Goal: Find specific fact: Find specific fact

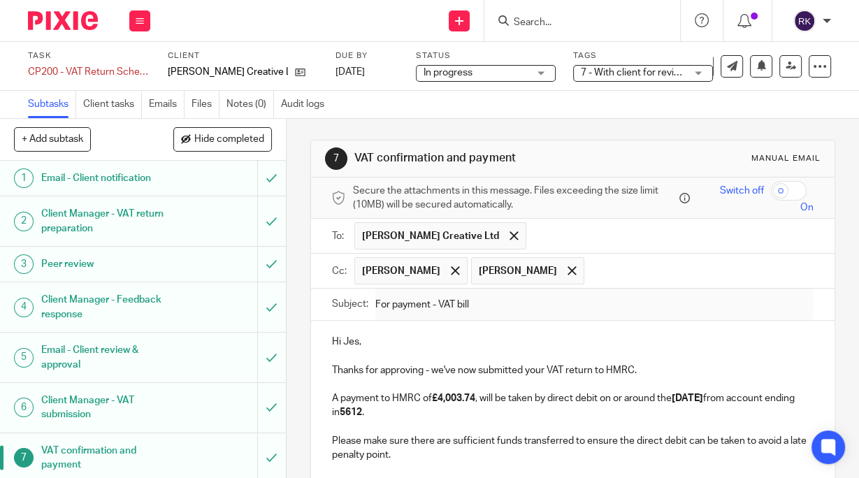
click at [522, 15] on form at bounding box center [586, 20] width 149 height 17
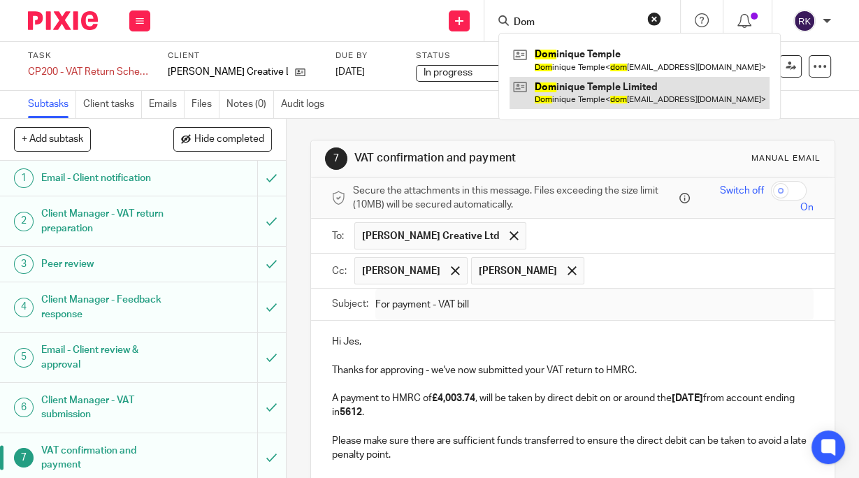
type input "Dom"
click at [588, 93] on link at bounding box center [640, 93] width 260 height 32
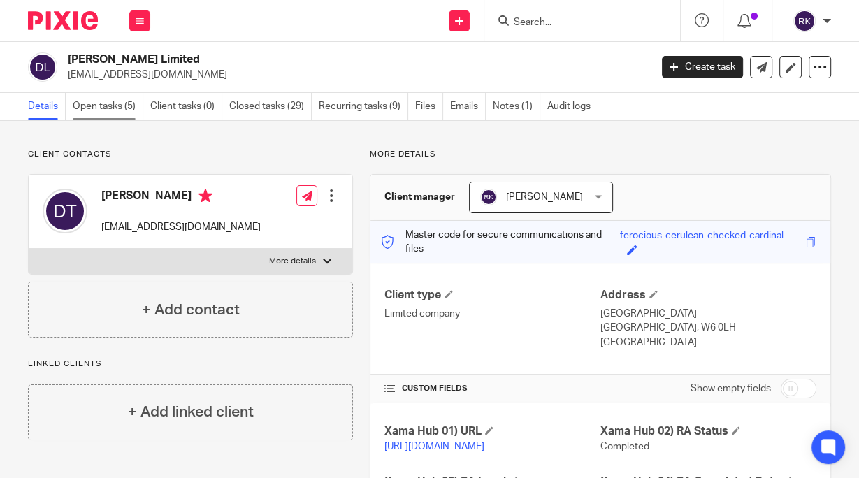
click at [125, 114] on link "Open tasks (5)" at bounding box center [108, 106] width 71 height 27
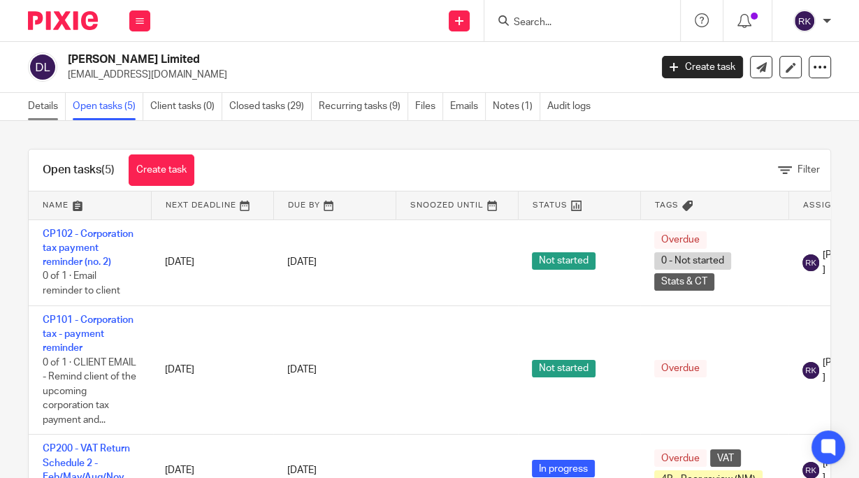
click at [45, 103] on link "Details" at bounding box center [47, 106] width 38 height 27
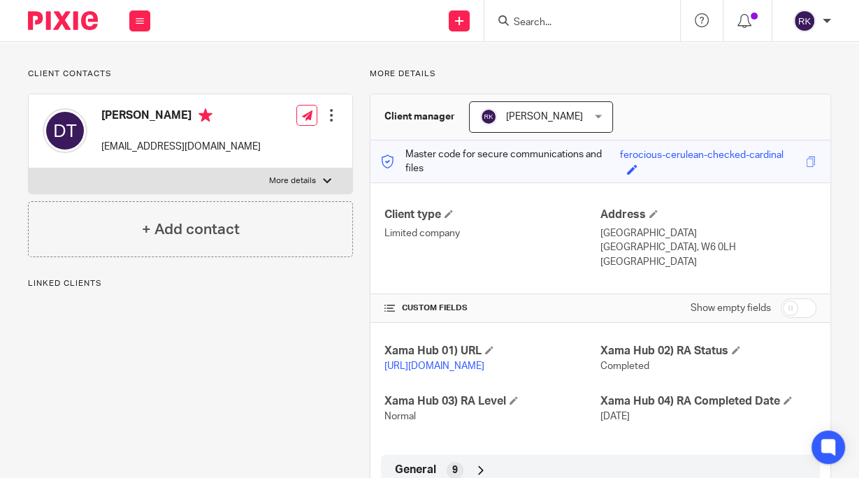
scroll to position [280, 0]
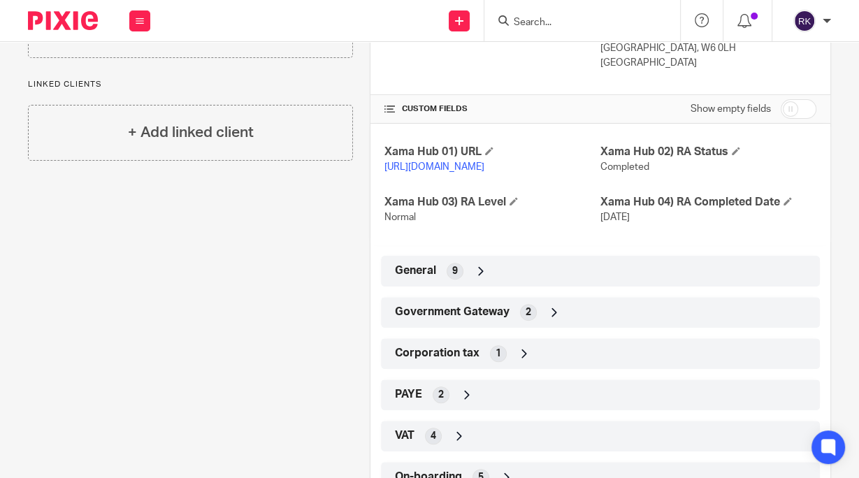
click at [501, 283] on div "General 9" at bounding box center [600, 271] width 418 height 24
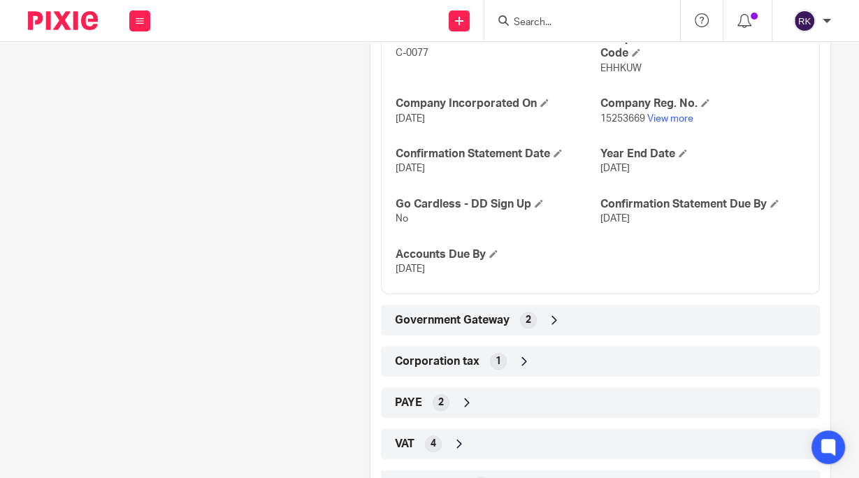
scroll to position [615, 0]
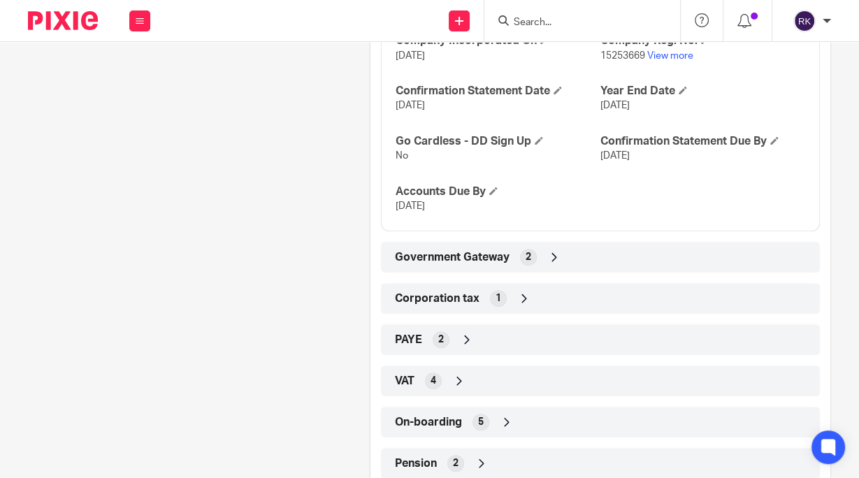
click at [503, 265] on span "Government Gateway" at bounding box center [452, 257] width 115 height 15
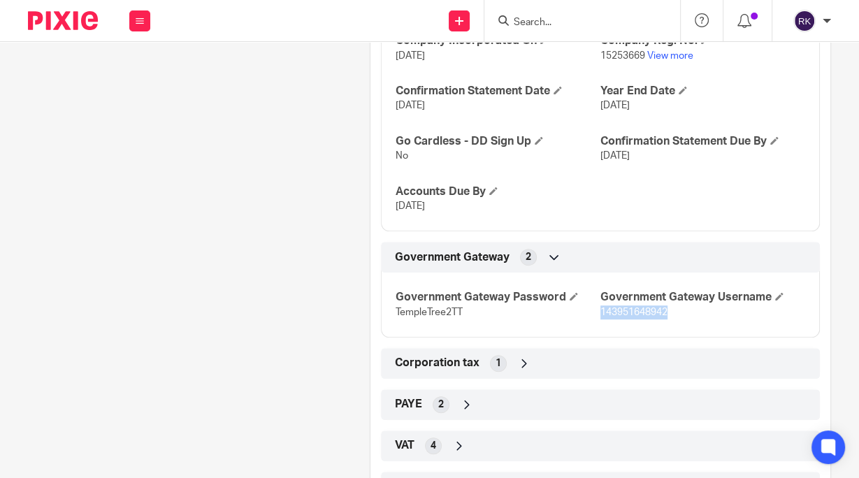
drag, startPoint x: 652, startPoint y: 325, endPoint x: 596, endPoint y: 330, distance: 55.4
click at [601, 319] on p "143951648942" at bounding box center [703, 312] width 205 height 14
copy span "143951648942"
drag, startPoint x: 467, startPoint y: 324, endPoint x: 386, endPoint y: 327, distance: 81.1
click at [386, 327] on div "Government Gateway Password TempleTree2TT Government Gateway Username 143951648…" at bounding box center [600, 299] width 439 height 75
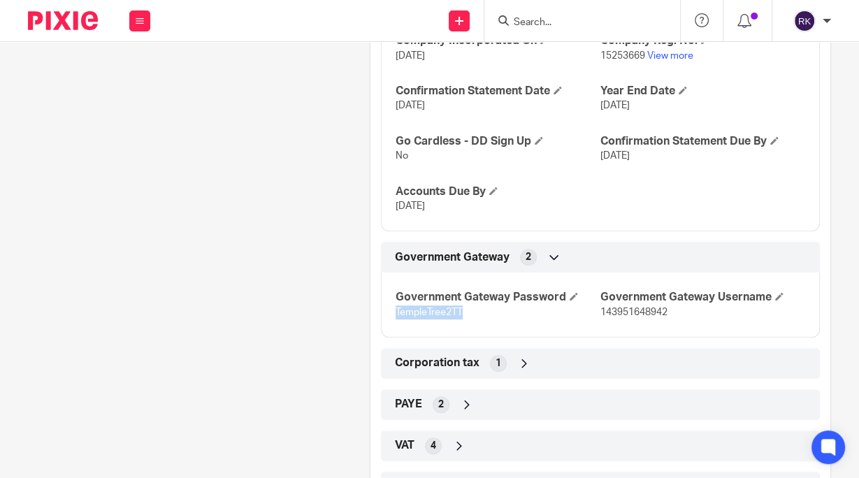
copy span "TempleTree2TT"
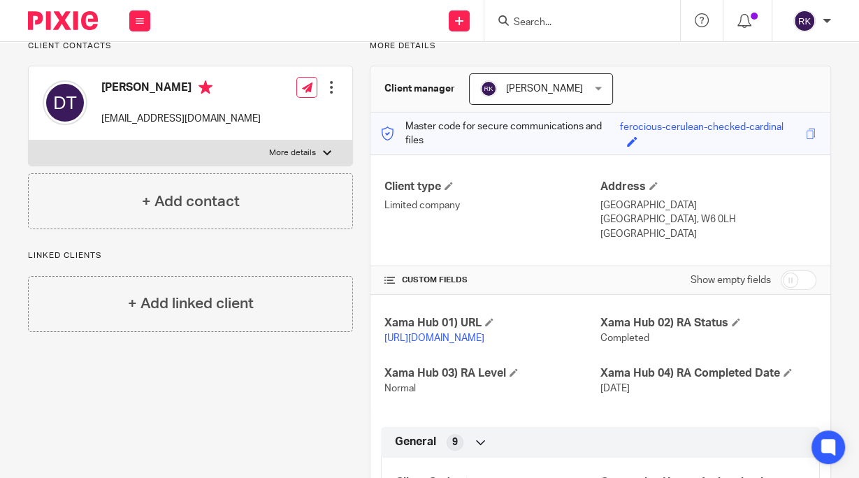
scroll to position [0, 0]
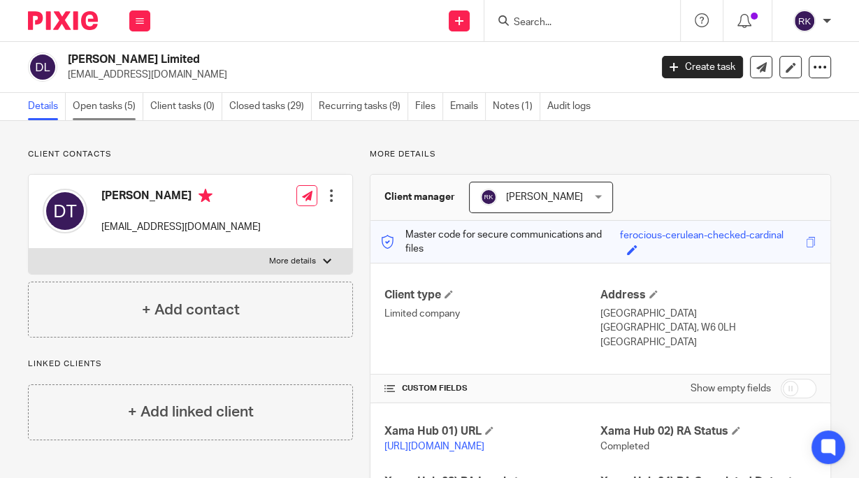
click at [120, 111] on link "Open tasks (5)" at bounding box center [108, 106] width 71 height 27
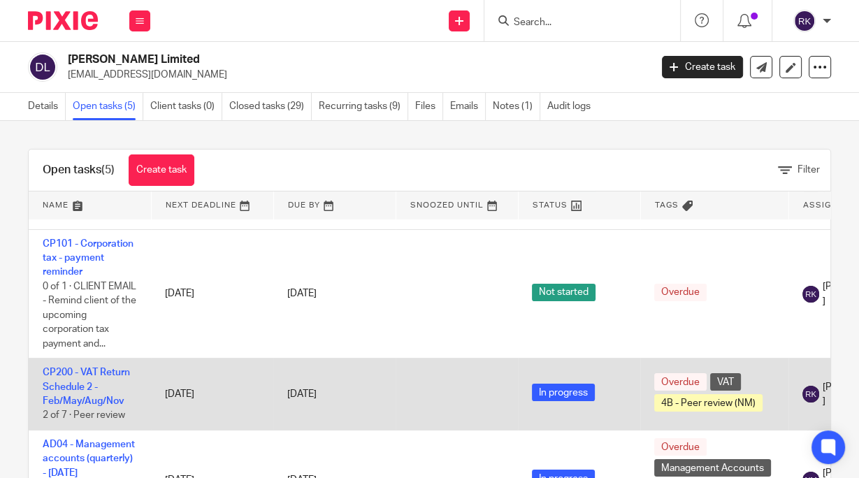
scroll to position [168, 0]
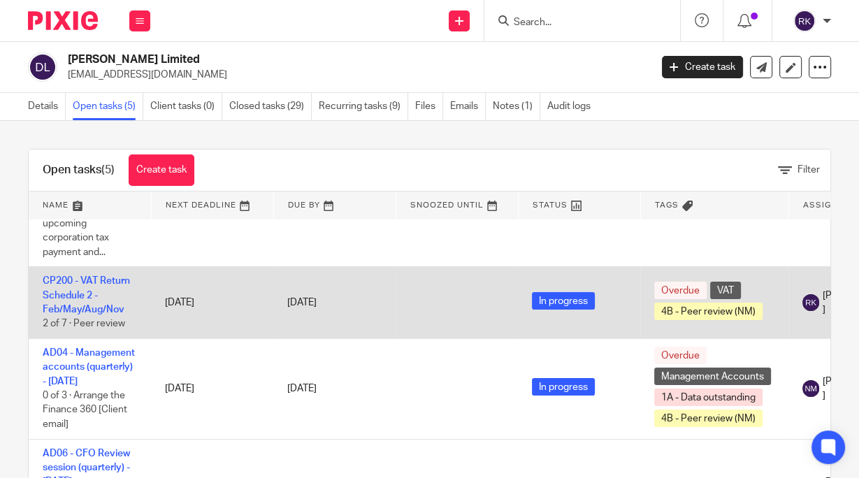
click at [80, 302] on td "CP200 - VAT Return Schedule 2 - Feb/May/Aug/Nov 2 of 7 · Peer review" at bounding box center [90, 303] width 122 height 72
click at [109, 291] on td "CP200 - VAT Return Schedule 2 - Feb/May/Aug/Nov 2 of 7 · Peer review" at bounding box center [90, 303] width 122 height 72
click at [64, 315] on link "CP200 - VAT Return Schedule 2 - Feb/May/Aug/Nov" at bounding box center [86, 295] width 87 height 38
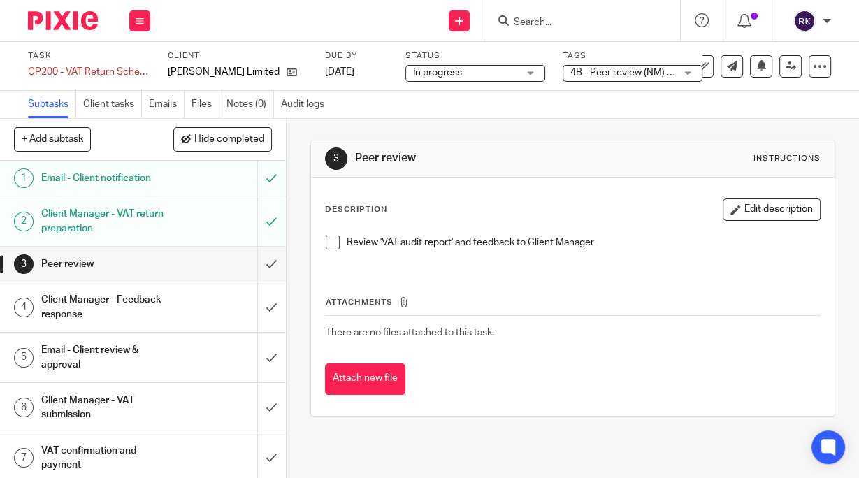
click at [608, 73] on span "4B - Peer review (NM) + 1" at bounding box center [625, 73] width 110 height 10
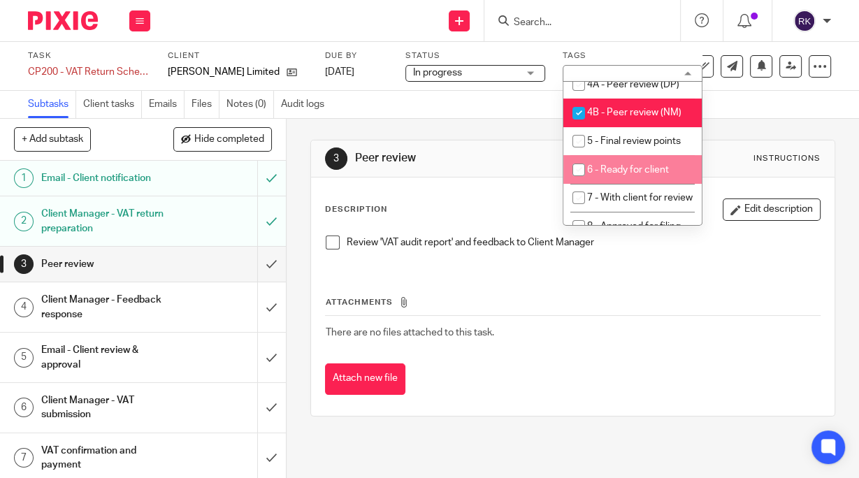
scroll to position [224, 0]
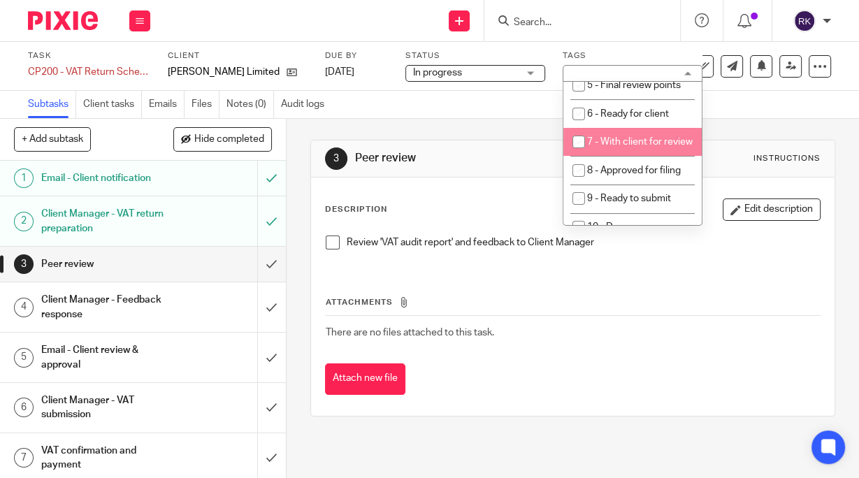
click at [612, 147] on span "7 - With client for review" at bounding box center [640, 142] width 106 height 10
checkbox input "true"
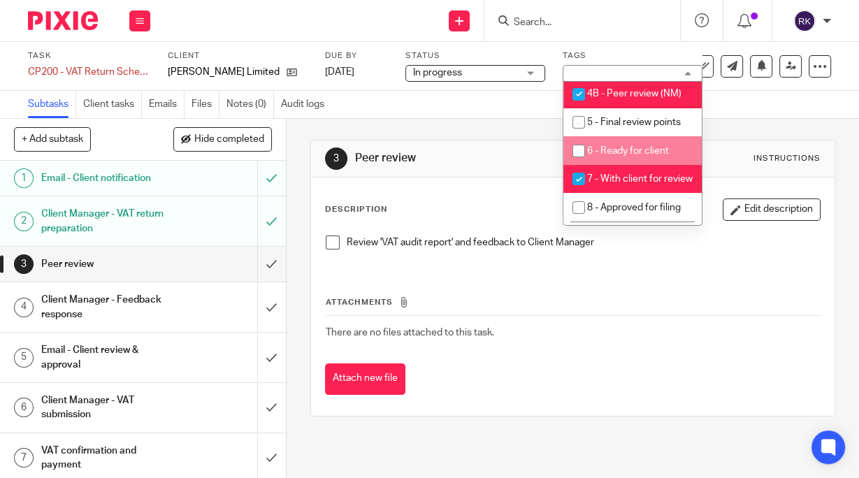
scroll to position [168, 0]
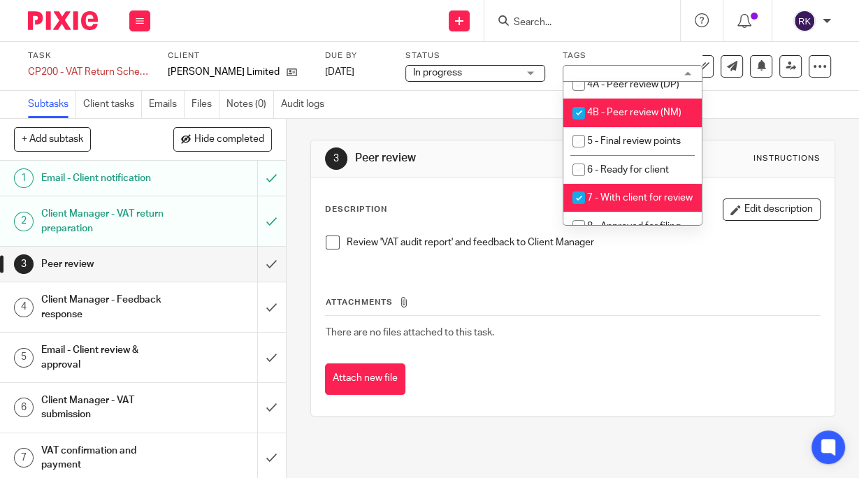
click at [579, 123] on input "checkbox" at bounding box center [579, 113] width 27 height 27
checkbox input "false"
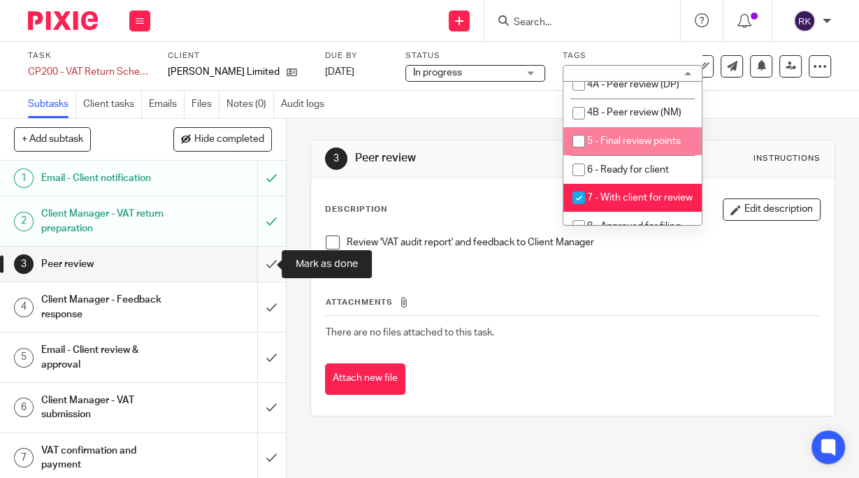
click at [254, 259] on input "submit" at bounding box center [143, 264] width 286 height 35
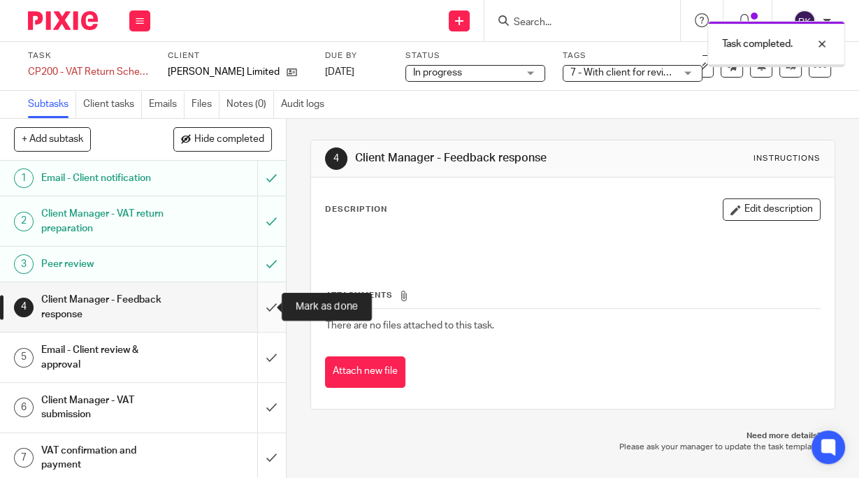
click at [263, 306] on input "submit" at bounding box center [143, 307] width 286 height 50
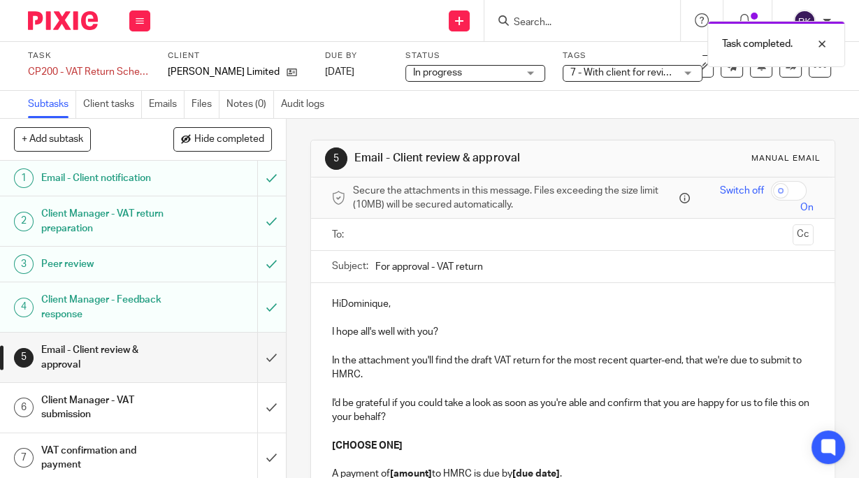
click at [338, 305] on p "HiDominique," at bounding box center [573, 304] width 482 height 14
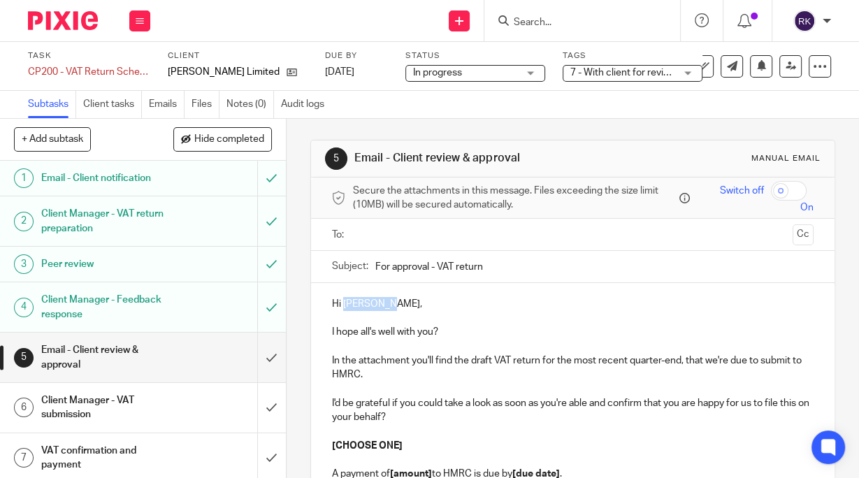
drag, startPoint x: 387, startPoint y: 303, endPoint x: 343, endPoint y: 305, distance: 44.1
click at [343, 305] on p "Hi Dominique," at bounding box center [573, 304] width 482 height 14
click at [388, 240] on input "text" at bounding box center [572, 234] width 429 height 16
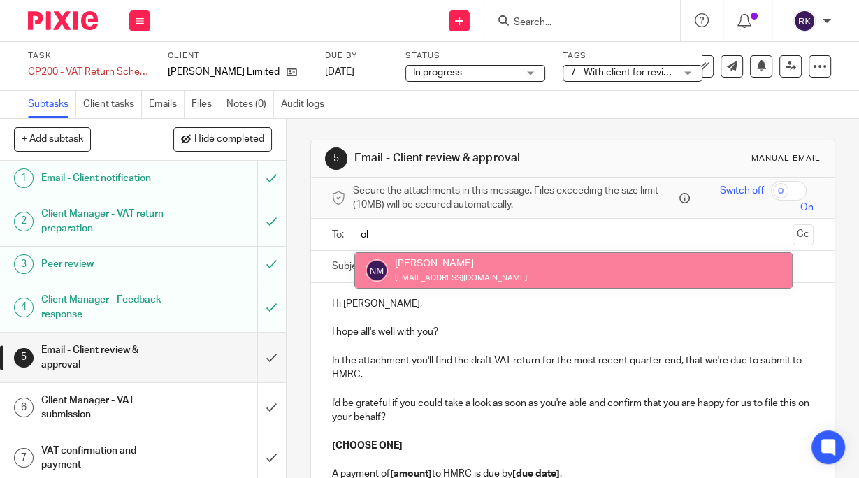
type input "o"
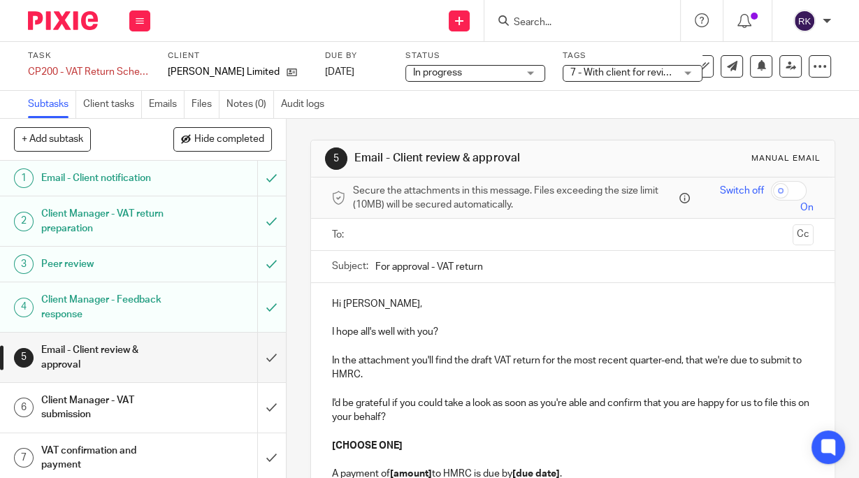
click at [486, 314] on p at bounding box center [573, 318] width 482 height 14
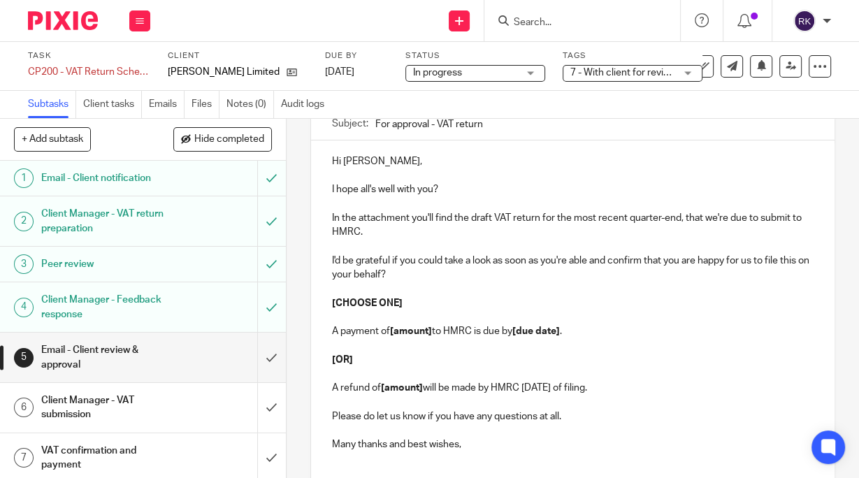
scroll to position [250, 0]
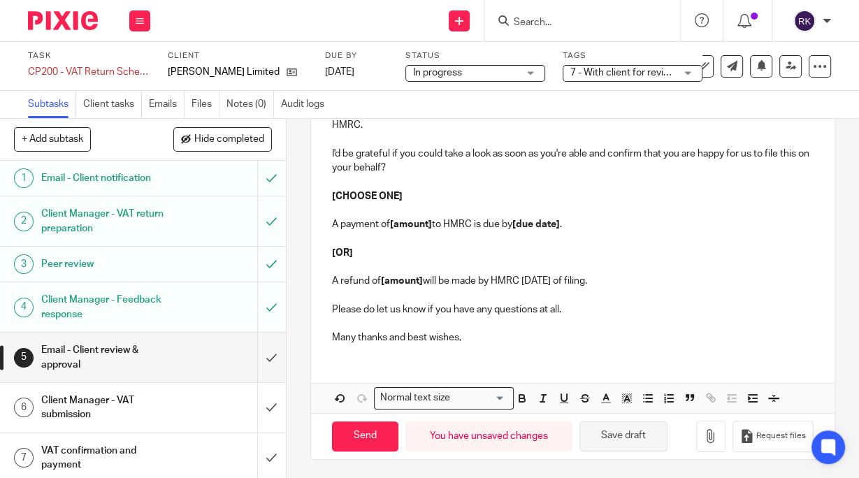
click at [608, 439] on button "Save draft" at bounding box center [624, 437] width 88 height 30
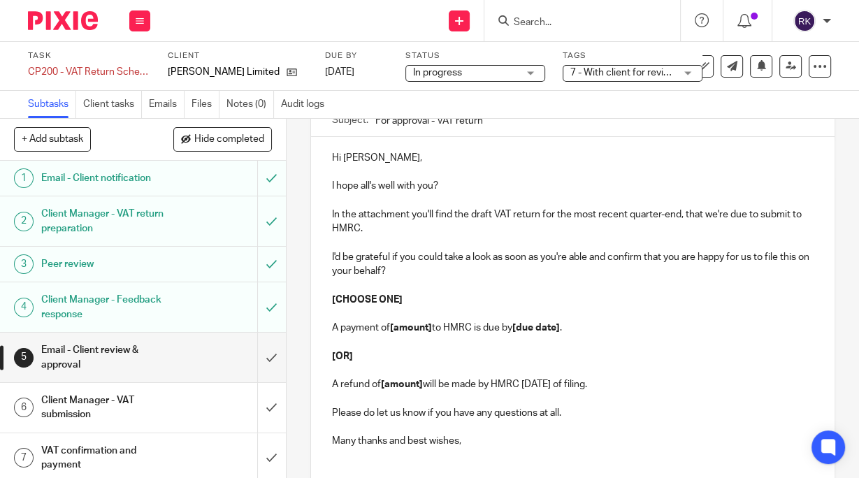
scroll to position [168, 0]
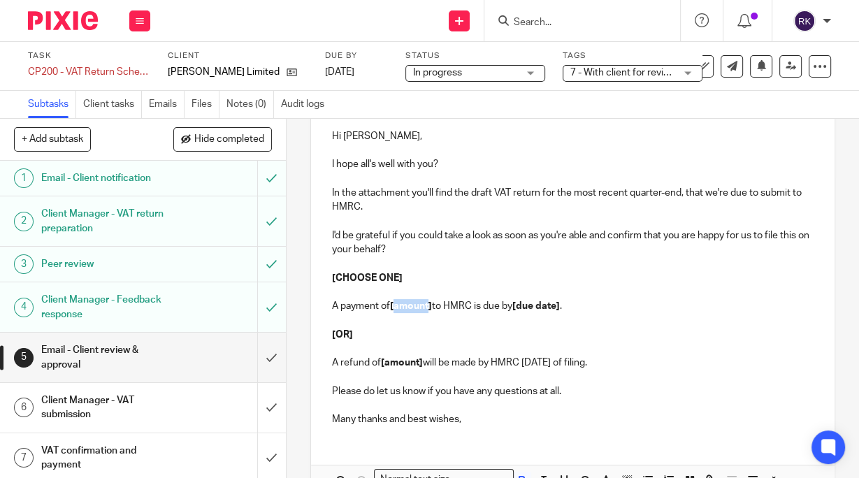
drag, startPoint x: 426, startPoint y: 305, endPoint x: 394, endPoint y: 308, distance: 32.3
click at [394, 308] on strong "[amount]" at bounding box center [411, 306] width 42 height 10
click at [394, 308] on strong "[20,422.29" at bounding box center [413, 306] width 47 height 10
drag, startPoint x: 526, startPoint y: 305, endPoint x: 566, endPoint y: 310, distance: 40.8
click at [566, 310] on p "A payment of £20,422.29 to HMRC is due by [due date] ." at bounding box center [573, 306] width 482 height 14
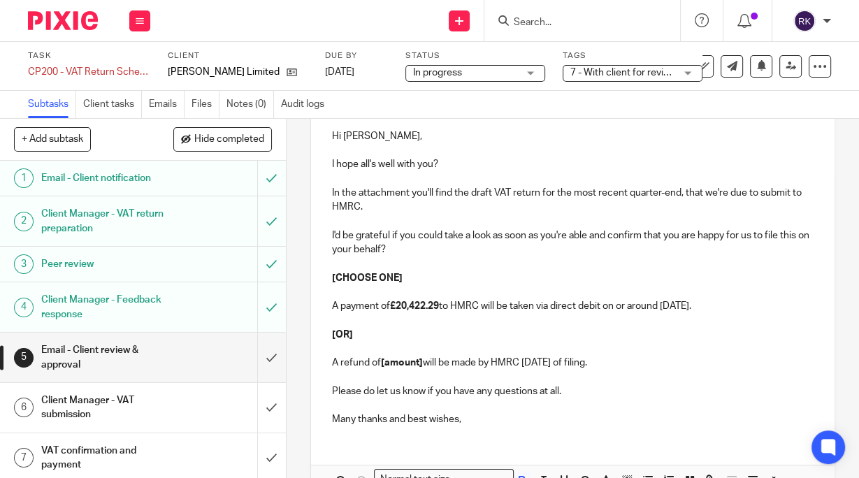
drag, startPoint x: 646, startPoint y: 366, endPoint x: 317, endPoint y: 330, distance: 331.2
click at [319, 330] on div "Hi Olivia, I hope all's well with you? In the attachment you'll find the draft …" at bounding box center [573, 276] width 524 height 322
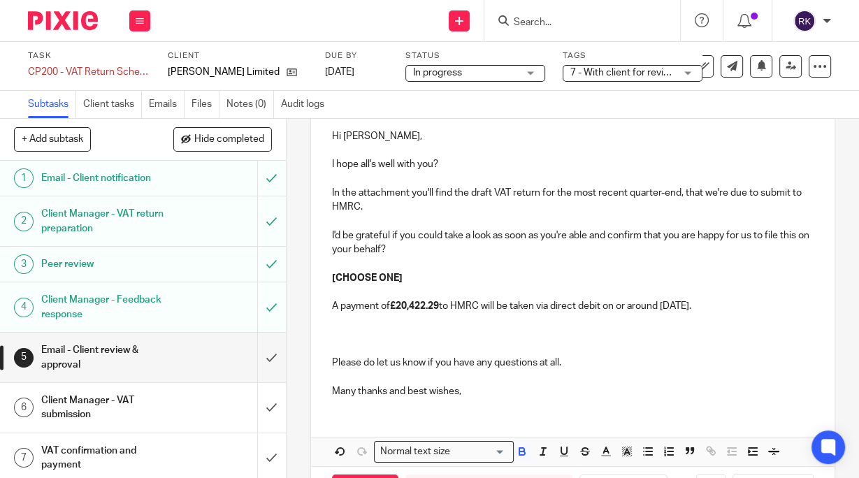
scroll to position [45, 0]
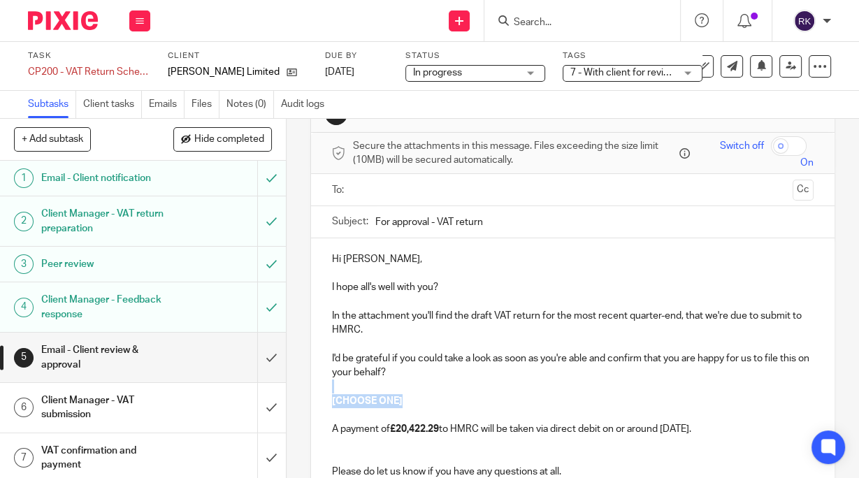
drag, startPoint x: 400, startPoint y: 396, endPoint x: 321, endPoint y: 391, distance: 79.1
click at [321, 391] on div "Hi Olivia, I hope all's well with you? In the attachment you'll find the draft …" at bounding box center [573, 378] width 524 height 280
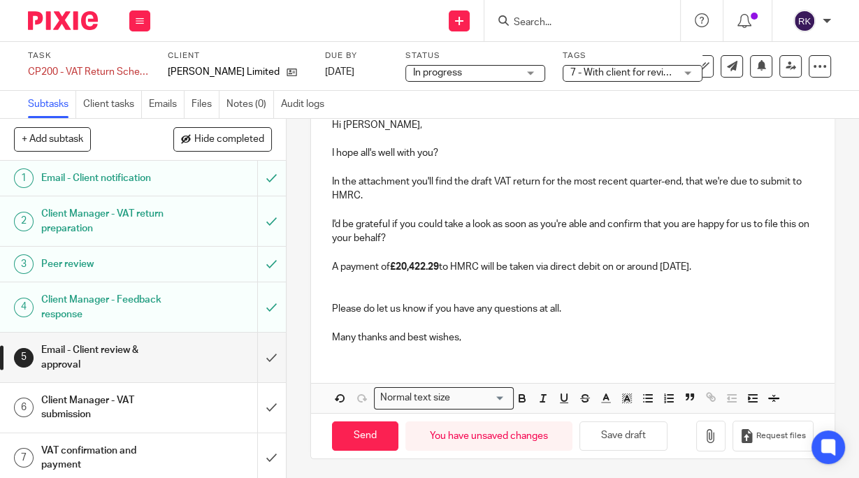
click at [423, 284] on p at bounding box center [573, 281] width 482 height 14
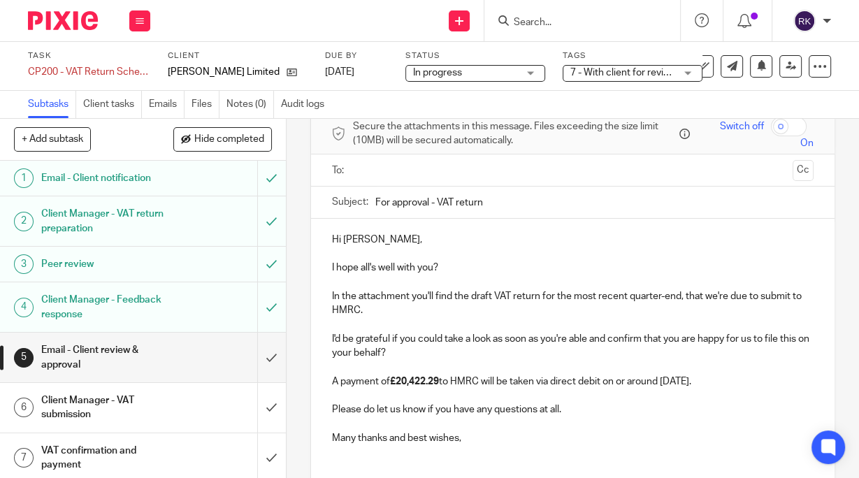
scroll to position [165, 0]
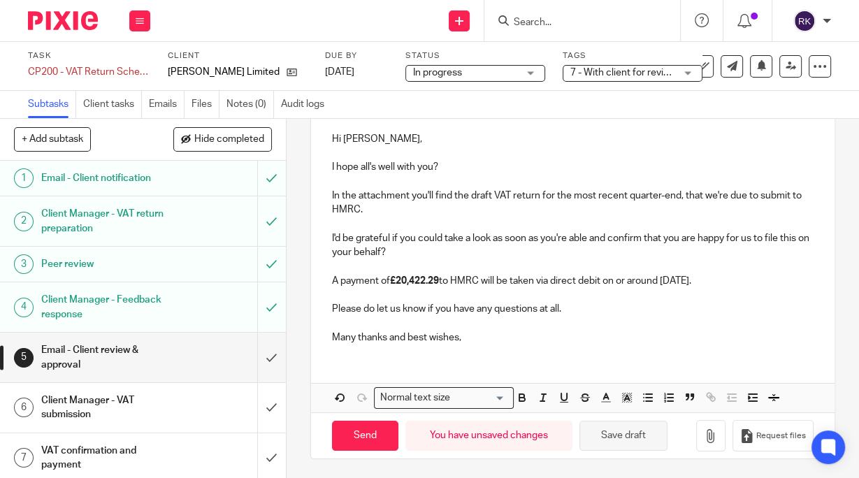
click at [627, 434] on button "Save draft" at bounding box center [624, 436] width 88 height 30
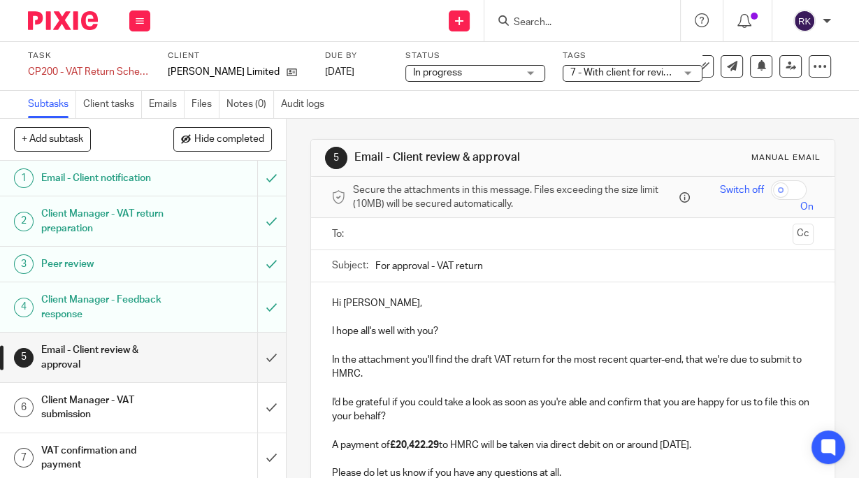
scroll to position [0, 0]
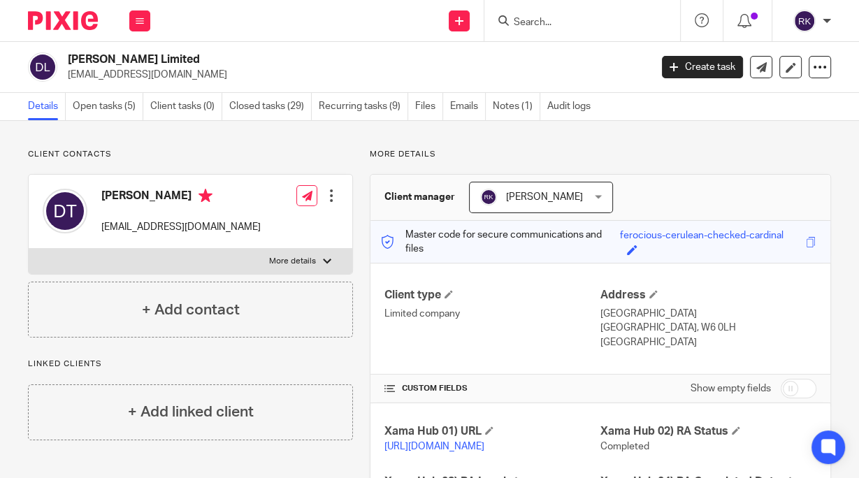
click at [512, 22] on div at bounding box center [579, 20] width 163 height 17
click at [526, 21] on input "Search" at bounding box center [575, 23] width 126 height 13
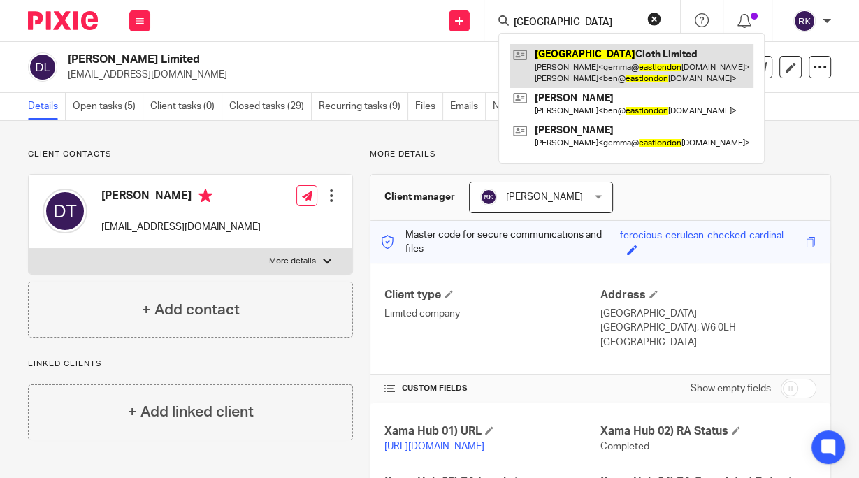
type input "[GEOGRAPHIC_DATA]"
click at [626, 66] on link at bounding box center [632, 65] width 244 height 43
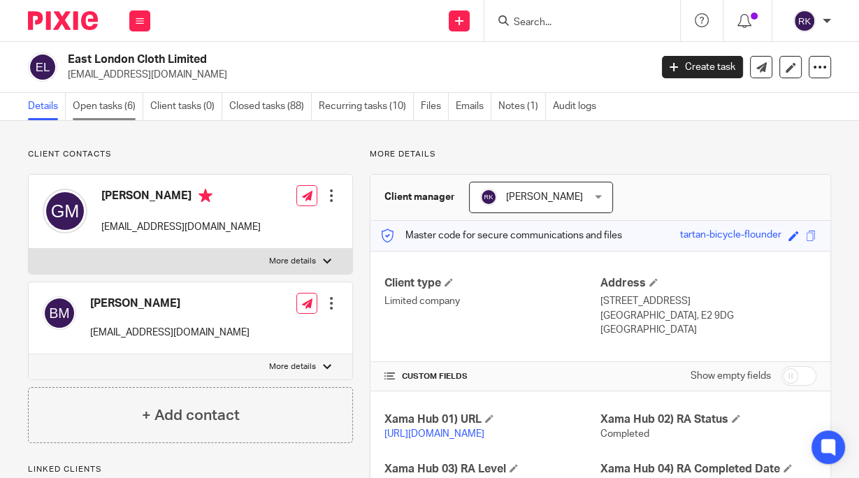
click at [109, 108] on link "Open tasks (6)" at bounding box center [108, 106] width 71 height 27
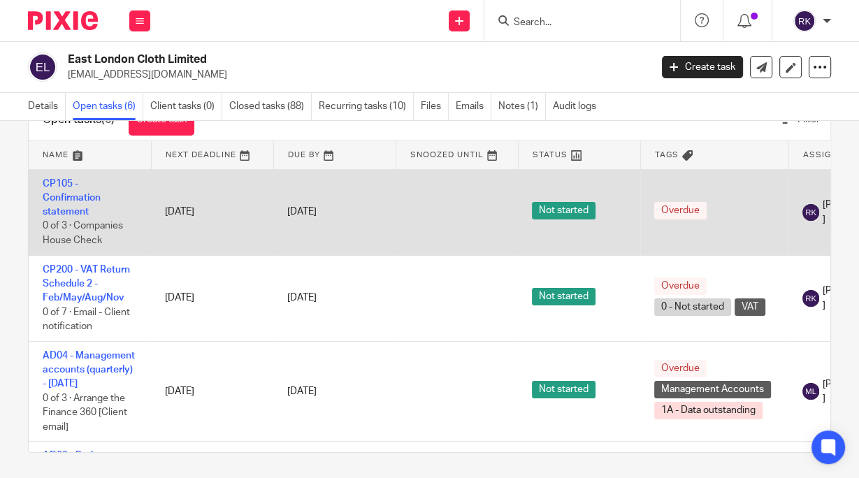
scroll to position [52, 0]
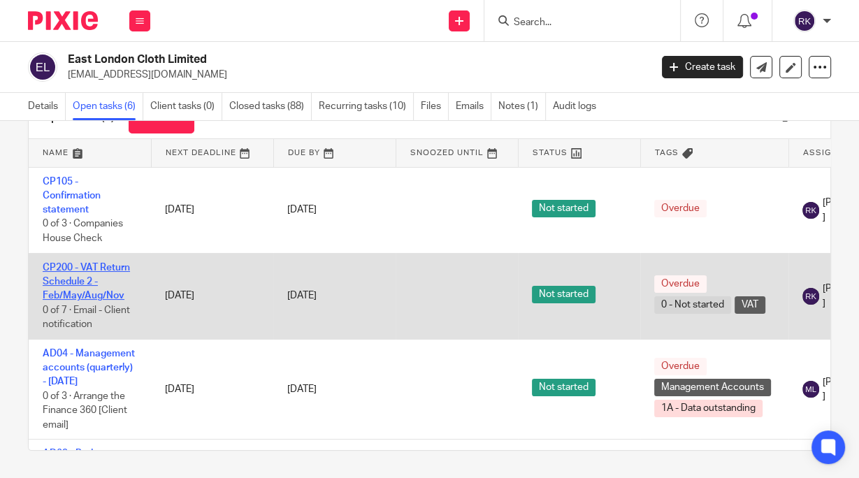
click at [98, 264] on link "CP200 - VAT Return Schedule 2 - Feb/May/Aug/Nov" at bounding box center [86, 282] width 87 height 38
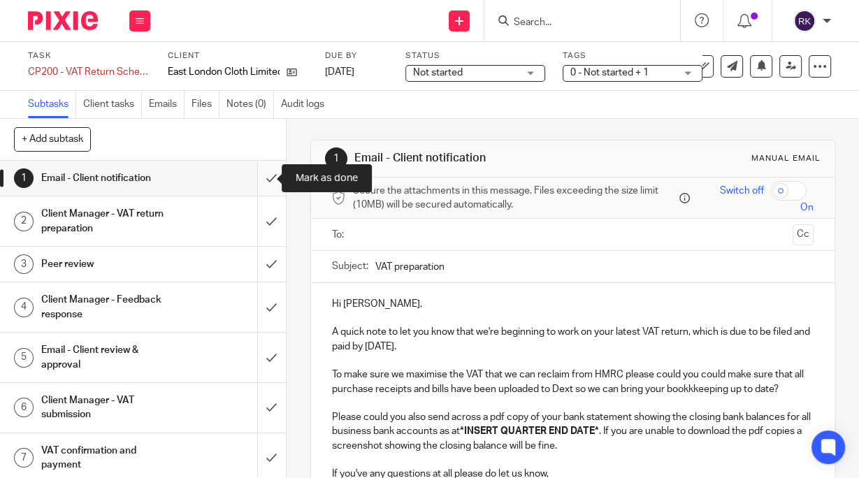
click at [258, 180] on input "submit" at bounding box center [143, 178] width 286 height 35
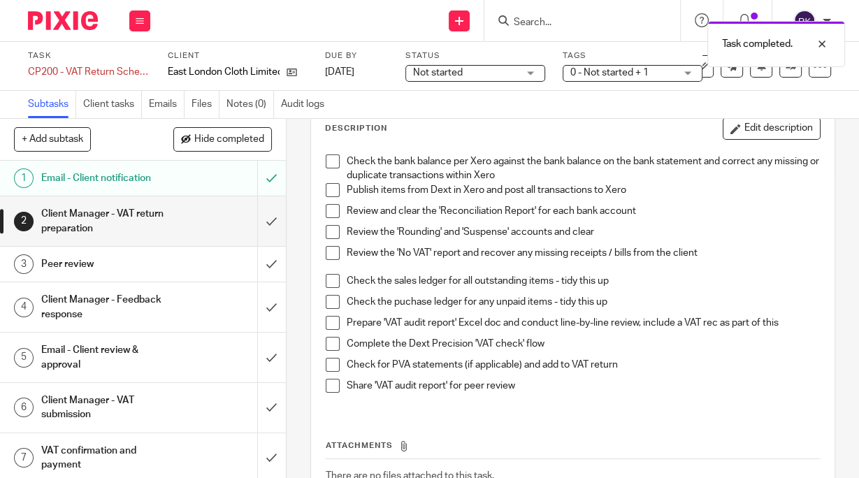
scroll to position [56, 0]
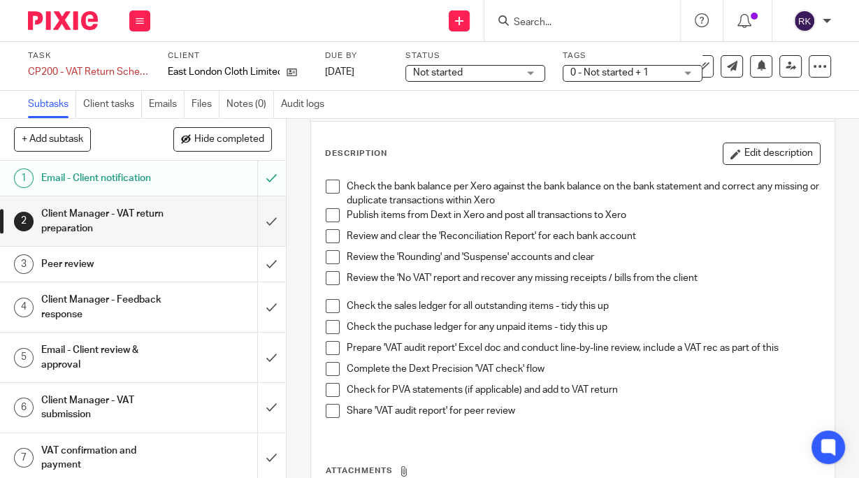
click at [336, 215] on span at bounding box center [333, 215] width 14 height 14
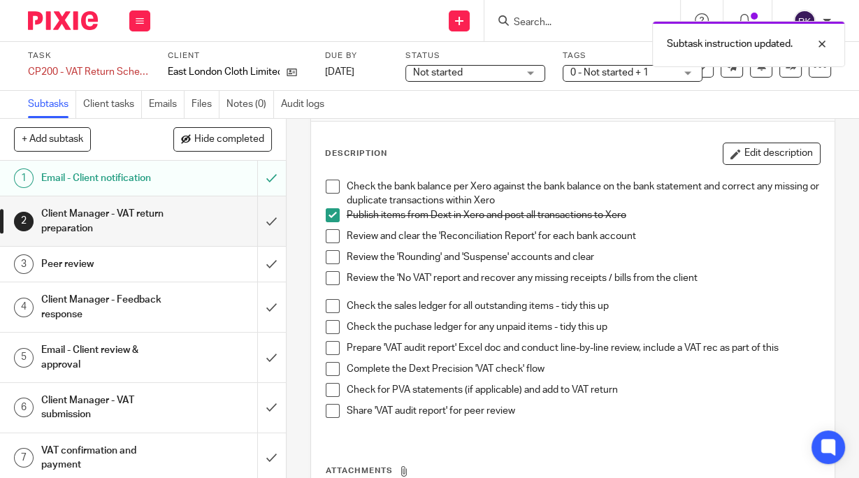
click at [328, 238] on span at bounding box center [333, 236] width 14 height 14
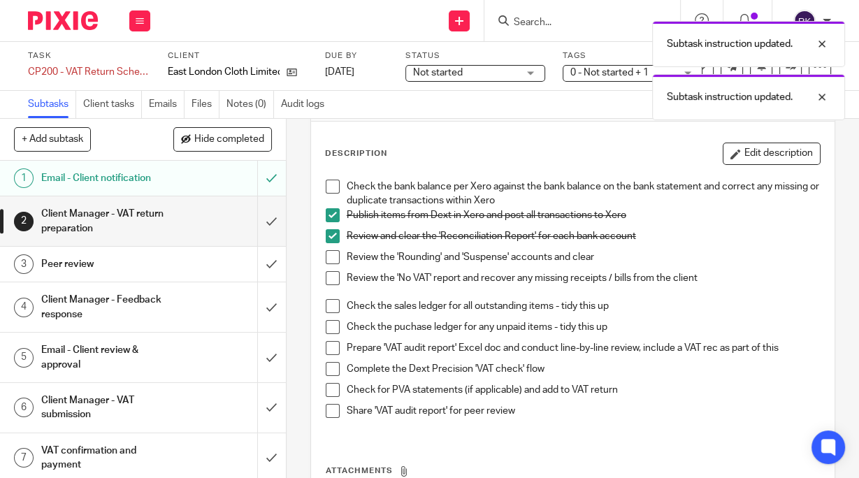
click at [331, 257] on span at bounding box center [333, 257] width 14 height 14
click at [327, 278] on span at bounding box center [333, 278] width 14 height 14
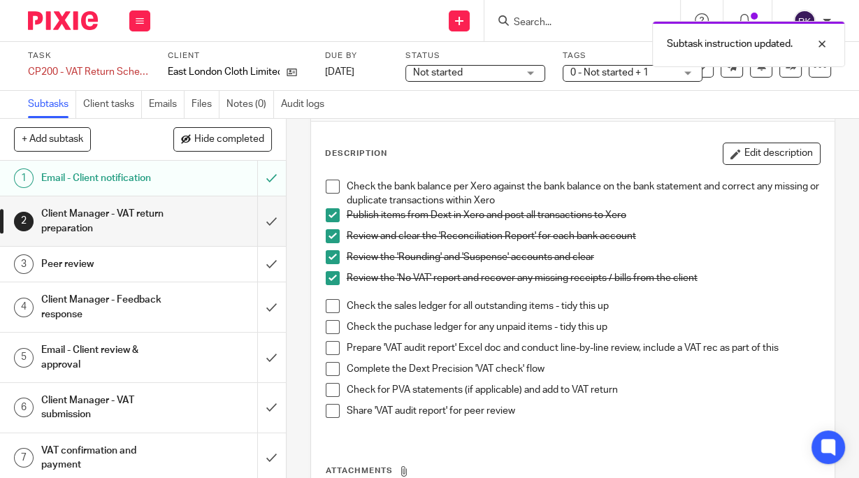
click at [327, 302] on span at bounding box center [333, 306] width 14 height 14
click at [331, 326] on span at bounding box center [333, 327] width 14 height 14
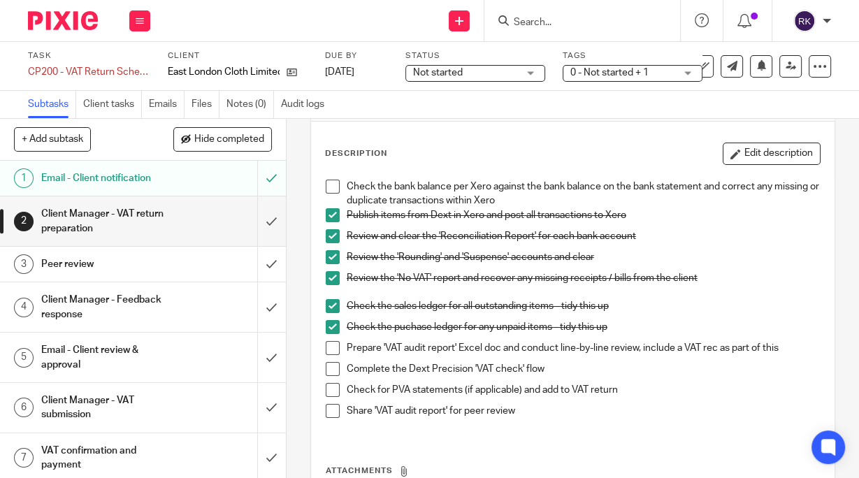
click at [334, 365] on span at bounding box center [333, 369] width 14 height 14
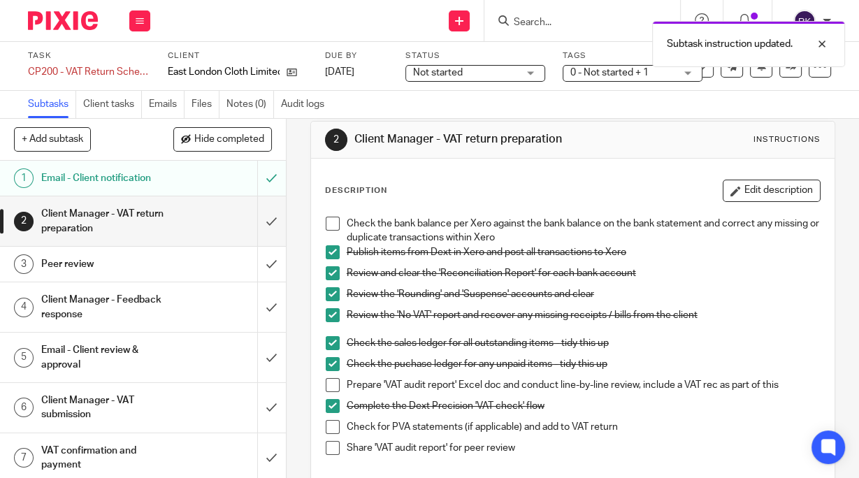
scroll to position [0, 0]
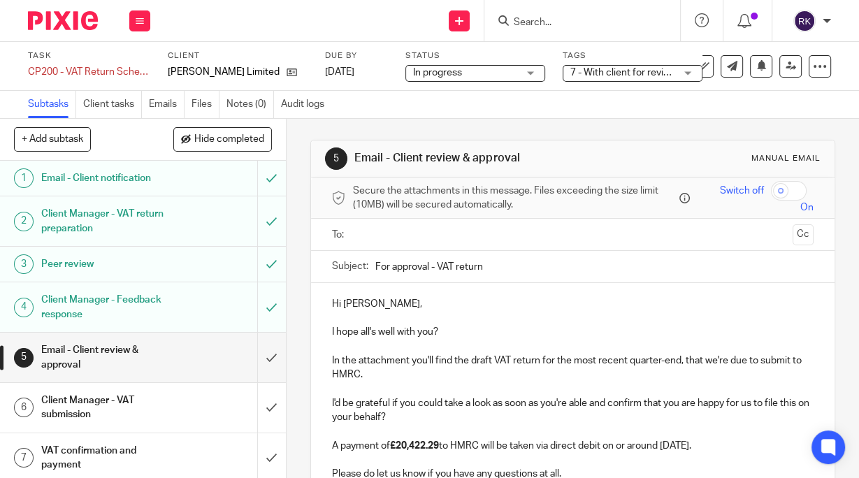
click at [535, 21] on input "Search" at bounding box center [575, 23] width 126 height 13
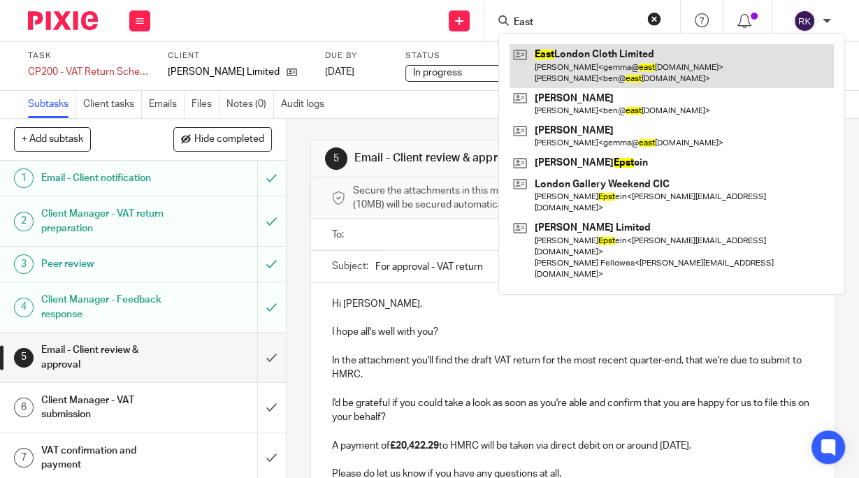
type input "East"
click at [576, 68] on link at bounding box center [672, 65] width 324 height 43
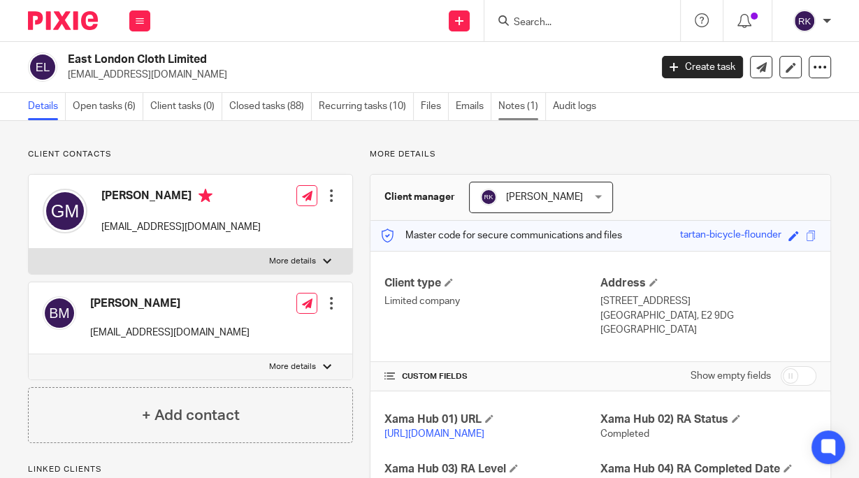
click at [511, 106] on link "Notes (1)" at bounding box center [522, 106] width 48 height 27
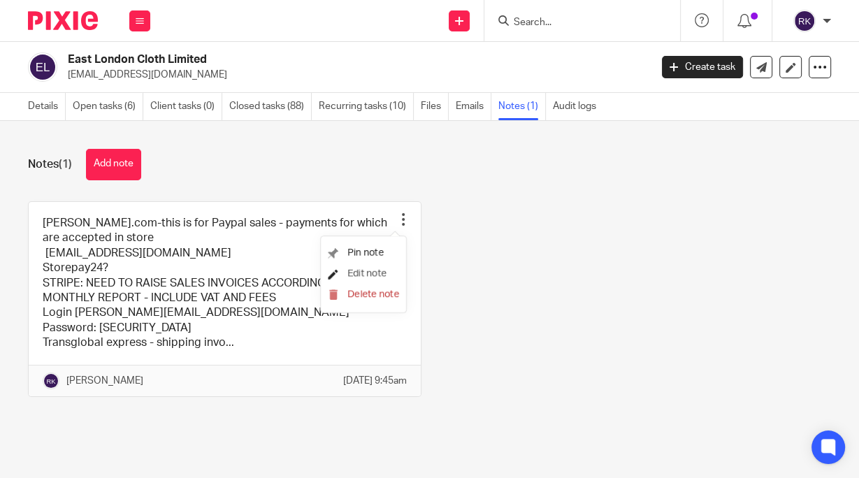
click at [372, 272] on span "Edit note" at bounding box center [366, 274] width 39 height 10
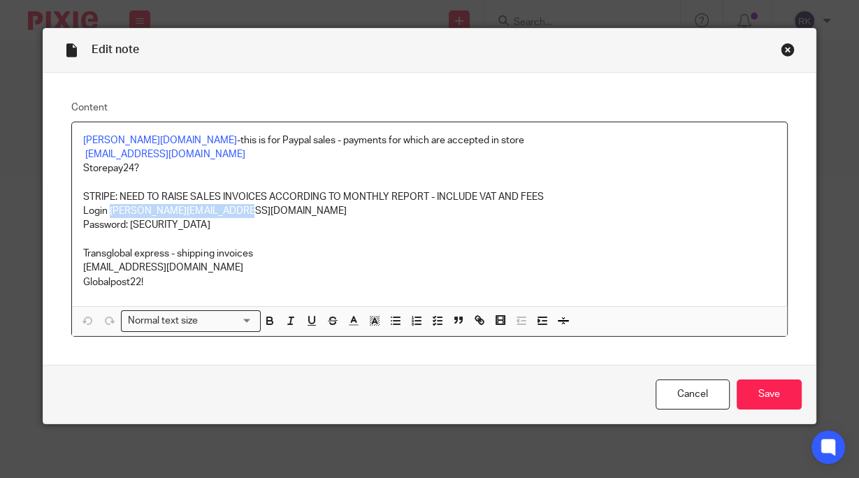
drag, startPoint x: 238, startPoint y: 210, endPoint x: 106, endPoint y: 213, distance: 131.5
click at [106, 213] on p "Login [PERSON_NAME][EMAIL_ADDRESS][DOMAIN_NAME]" at bounding box center [429, 211] width 692 height 14
copy p "[PERSON_NAME][EMAIL_ADDRESS][DOMAIN_NAME]"
drag, startPoint x: 287, startPoint y: 242, endPoint x: 266, endPoint y: 247, distance: 21.7
click at [284, 243] on p at bounding box center [429, 240] width 692 height 14
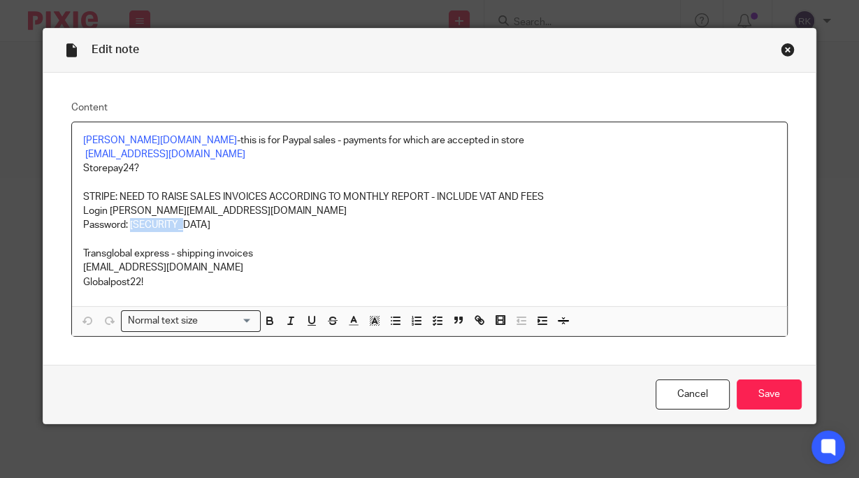
drag, startPoint x: 194, startPoint y: 231, endPoint x: 129, endPoint y: 222, distance: 66.3
click at [129, 222] on p "Password: [SECURITY_DATA]" at bounding box center [429, 225] width 692 height 14
copy p "Hydrangea1"
